Goal: Task Accomplishment & Management: Use online tool/utility

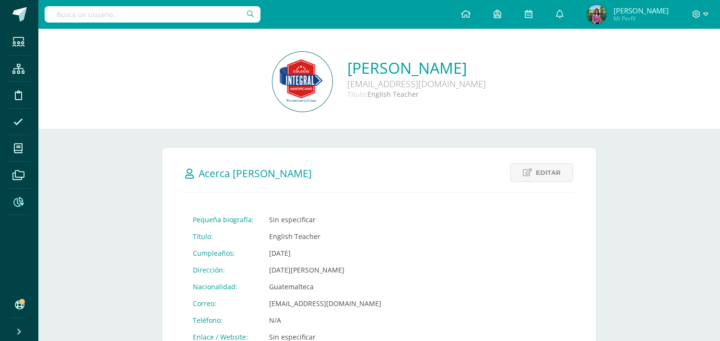
click at [21, 198] on icon at bounding box center [18, 203] width 10 height 10
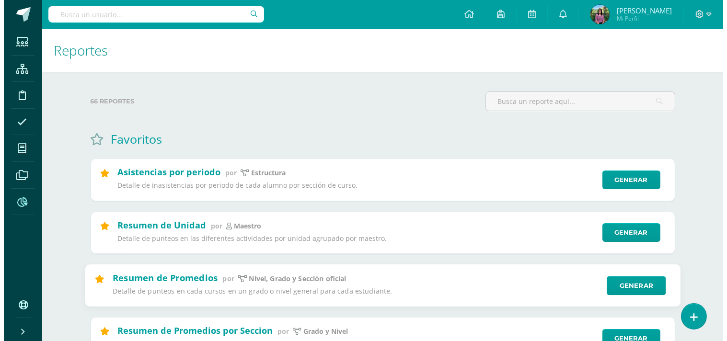
scroll to position [106, 0]
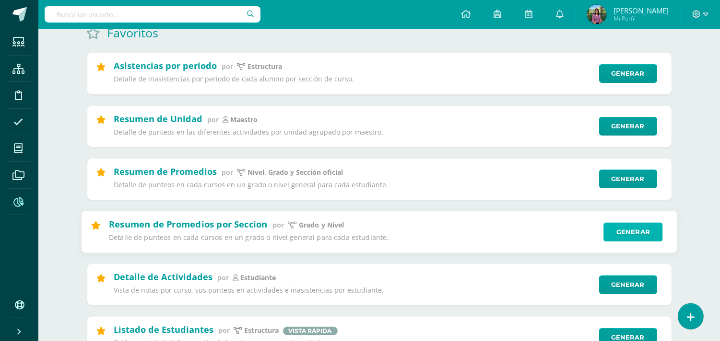
click at [620, 230] on link "Generar" at bounding box center [632, 231] width 59 height 19
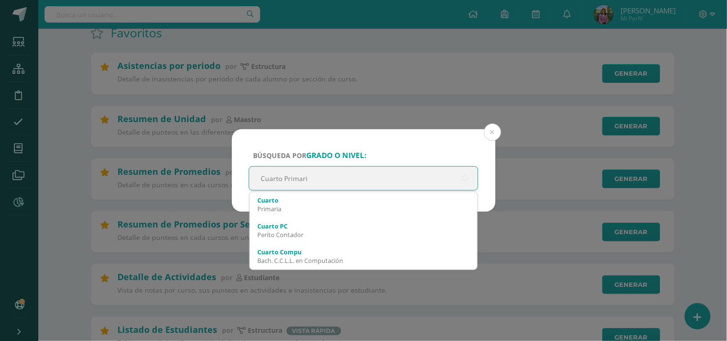
type input "Cuarto Primaria"
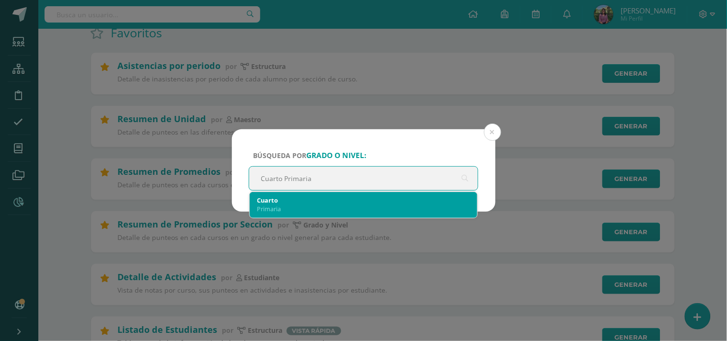
click at [271, 201] on div "Cuarto" at bounding box center [363, 200] width 213 height 9
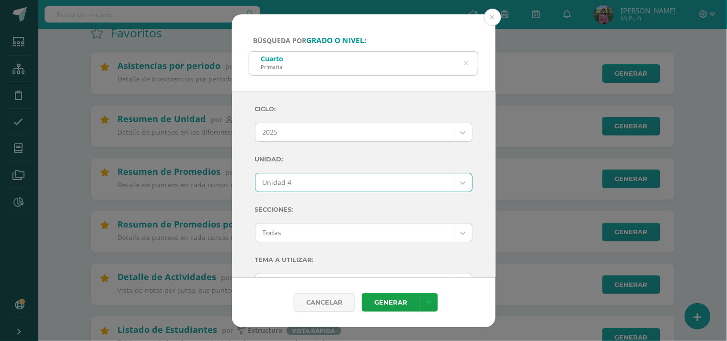
select select "Unidad 4"
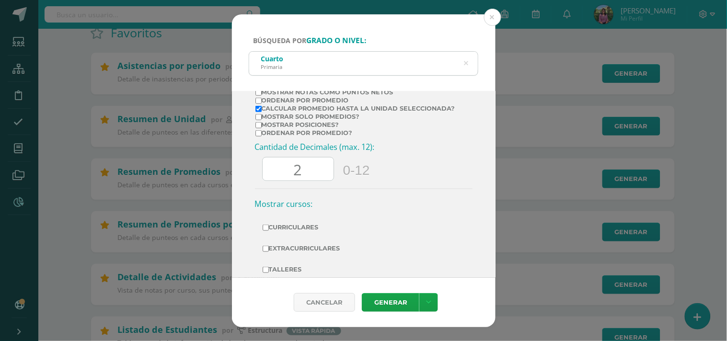
scroll to position [213, 0]
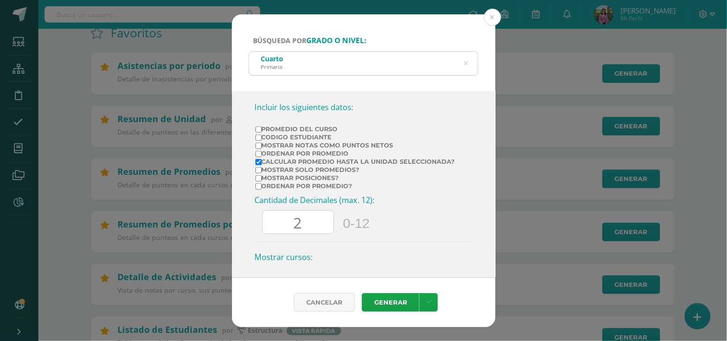
click at [256, 131] on input "Promedio del Curso" at bounding box center [259, 130] width 6 height 6
checkbox input "true"
click at [259, 149] on input "Mostrar Notas Como Puntos Netos" at bounding box center [259, 146] width 6 height 6
checkbox input "true"
click at [260, 185] on label "Ordenar por promedio?" at bounding box center [356, 186] width 200 height 7
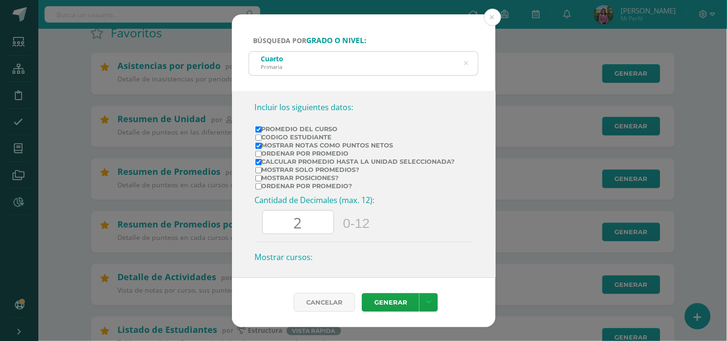
click at [260, 185] on input "Ordenar por promedio?" at bounding box center [259, 187] width 6 height 6
checkbox input "true"
click at [389, 305] on link "Generar" at bounding box center [391, 302] width 58 height 19
